Goal: Transaction & Acquisition: Purchase product/service

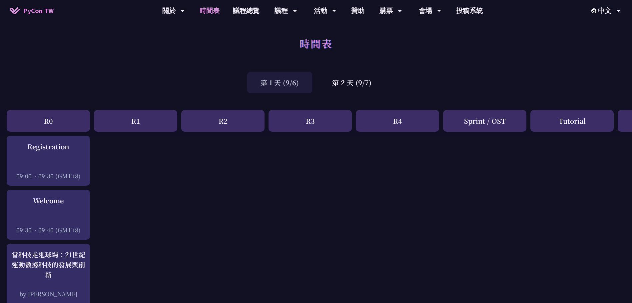
drag, startPoint x: 493, startPoint y: 61, endPoint x: 470, endPoint y: 71, distance: 25.1
click at [492, 61] on div "時間表" at bounding box center [316, 50] width 632 height 35
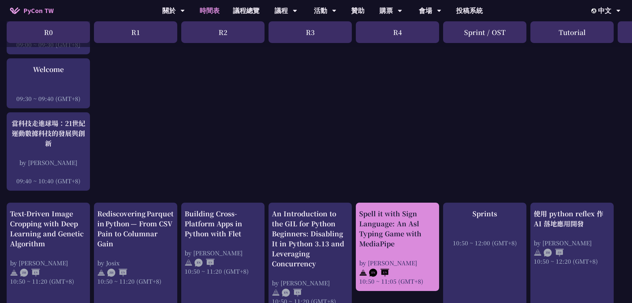
scroll to position [233, 0]
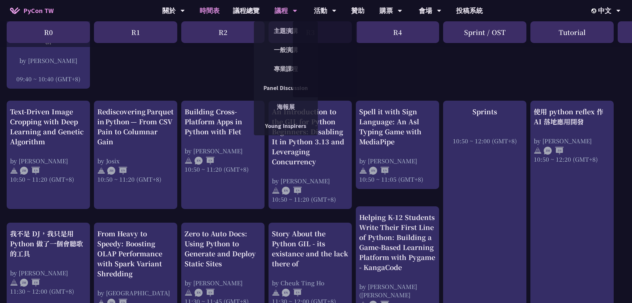
click at [185, 12] on div "議程" at bounding box center [173, 10] width 23 height 21
click at [295, 75] on link "專業課程" at bounding box center [286, 69] width 64 height 16
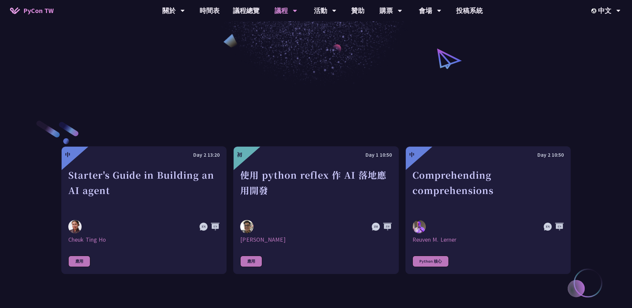
scroll to position [167, 0]
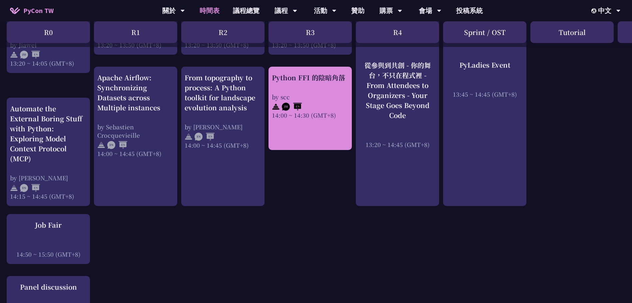
scroll to position [699, 0]
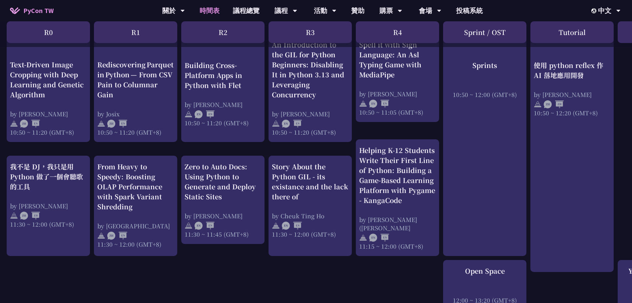
scroll to position [300, 0]
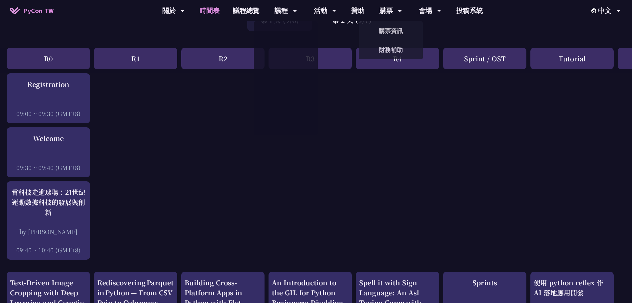
scroll to position [133, 0]
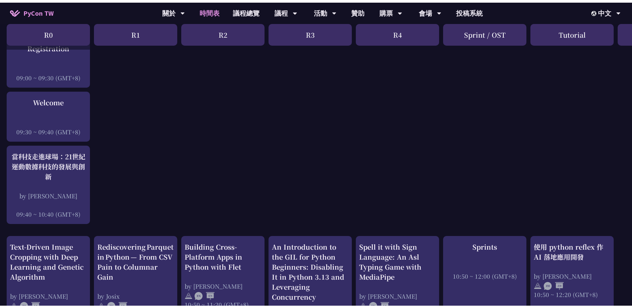
scroll to position [0, 0]
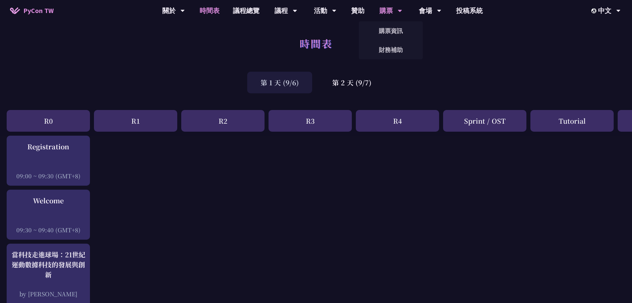
drag, startPoint x: 391, startPoint y: 10, endPoint x: 390, endPoint y: 17, distance: 7.8
click at [185, 10] on div "購票" at bounding box center [173, 10] width 23 height 21
click at [390, 30] on link "購票資訊" at bounding box center [391, 31] width 64 height 16
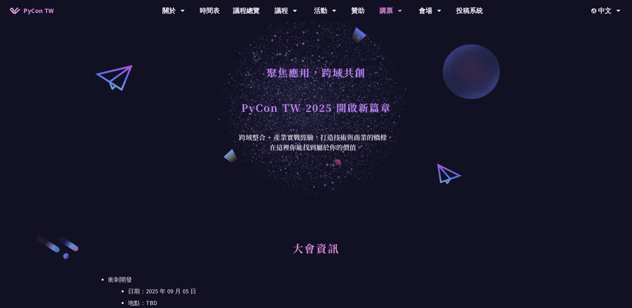
click at [453, 147] on div "聚焦應用，跨域共創 PyCon TW 2025 開啟新篇章 跨域整合 + 產業實戰經驗，打造技術與商業的橋樑。 在這裡你能找到屬於你的價值。" at bounding box center [316, 100] width 632 height 201
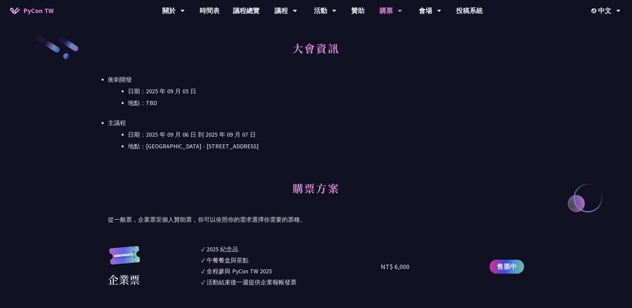
click at [452, 143] on li "地點：[GEOGRAPHIC_DATA] - ​[STREET_ADDRESS]" at bounding box center [326, 146] width 396 height 10
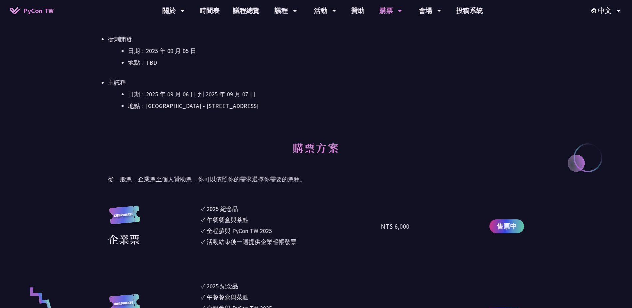
scroll to position [300, 0]
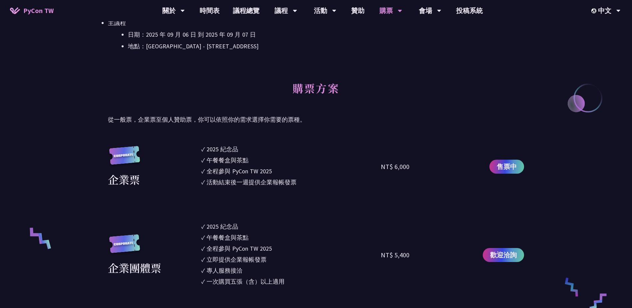
click at [379, 113] on div "購票方案 從一般票，企業票至個人贊助票，你可以依照你的需求選擇你需要的票種。" at bounding box center [316, 100] width 416 height 50
drag, startPoint x: 209, startPoint y: 183, endPoint x: 331, endPoint y: 183, distance: 122.6
click at [331, 183] on li "✓ 活動結束後一週提供企業報帳發票" at bounding box center [291, 182] width 180 height 9
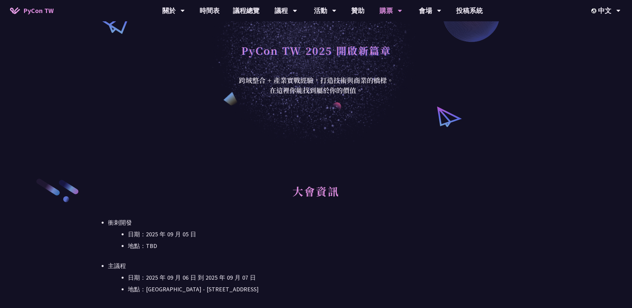
scroll to position [0, 0]
